Goal: Find specific page/section: Find specific page/section

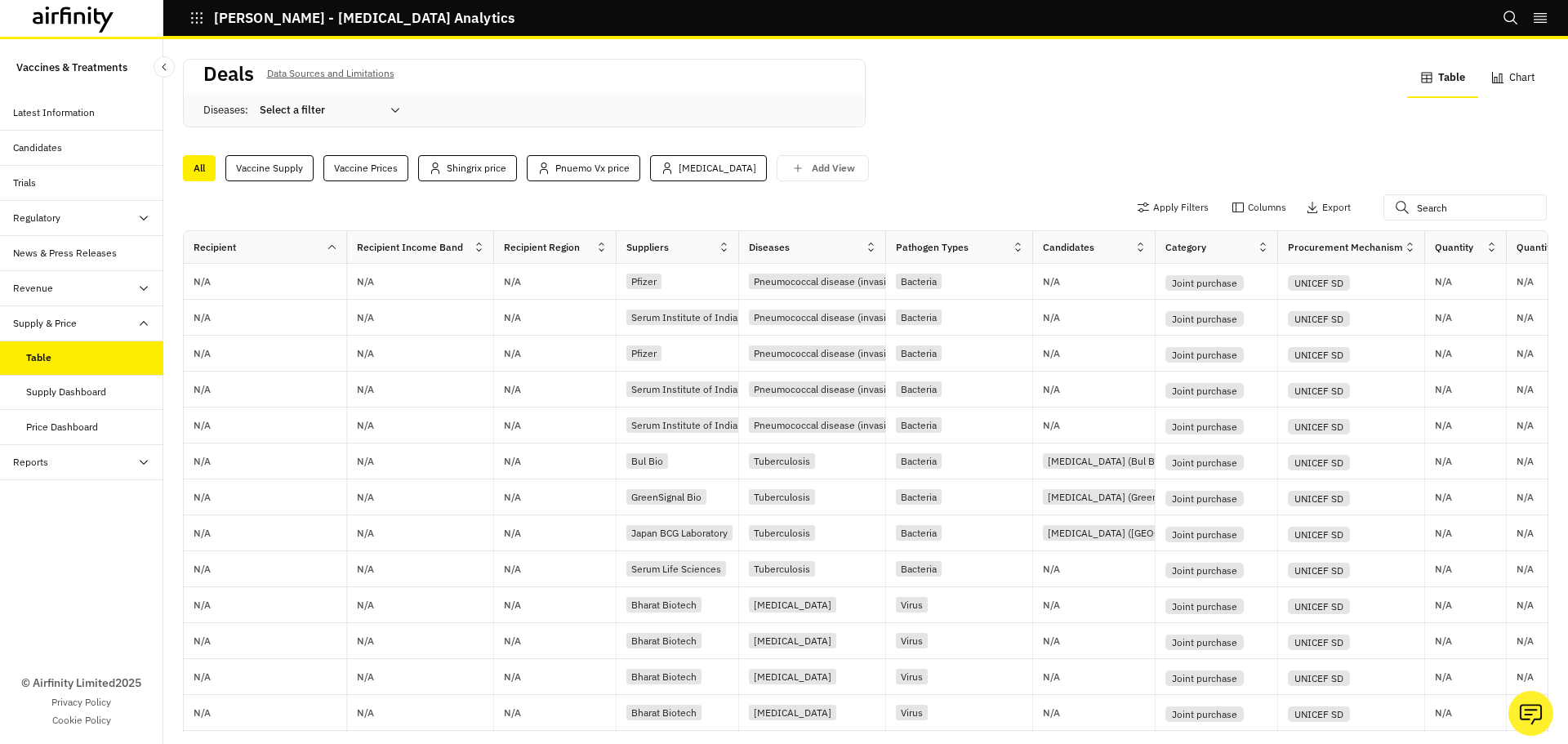
click at [82, 401] on div "Supply Dashboard" at bounding box center [82, 393] width 163 height 35
